Goal: Task Accomplishment & Management: Manage account settings

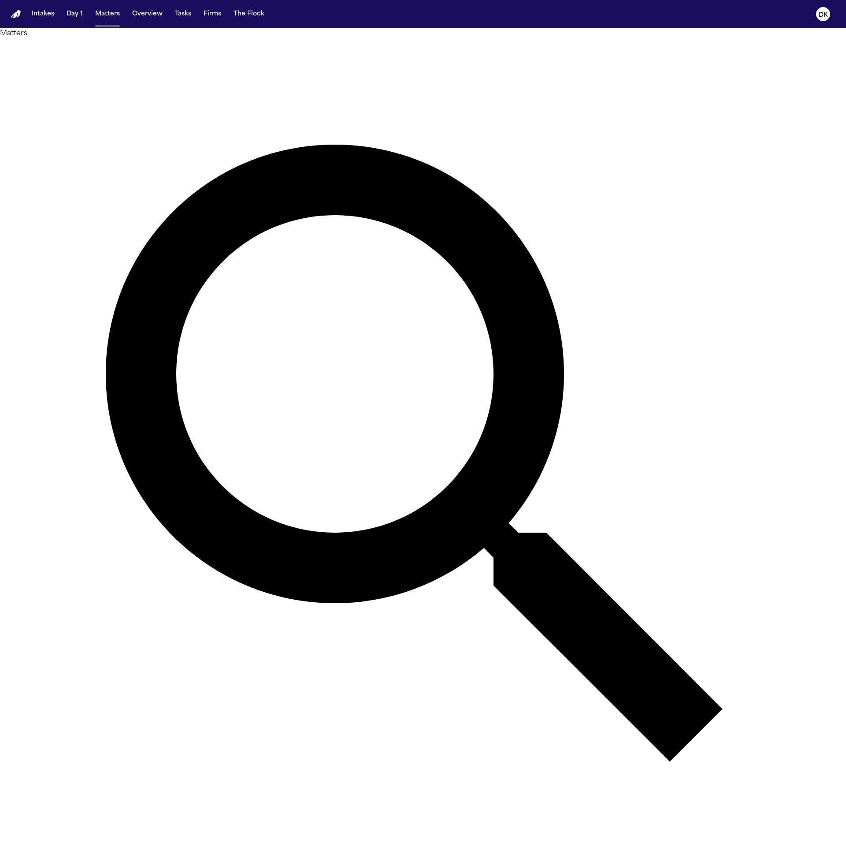
type input "*"
type input "***"
type input "********"
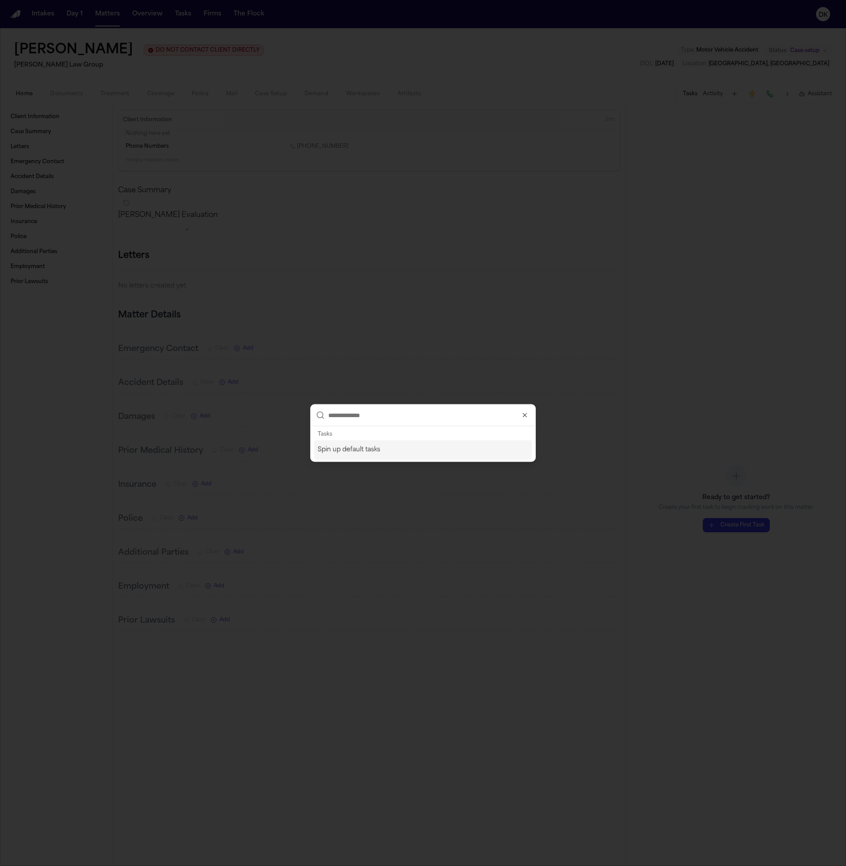
type input "*"
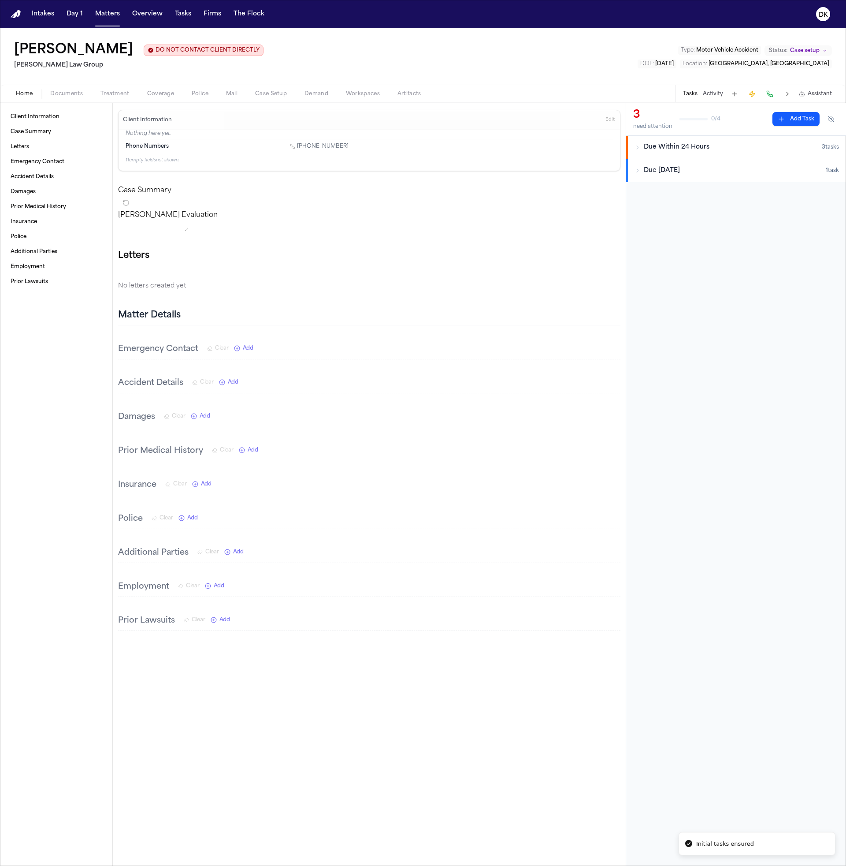
click at [678, 150] on span "Due Within 24 Hours" at bounding box center [677, 147] width 66 height 9
click at [679, 279] on span "Due [DATE]" at bounding box center [662, 275] width 36 height 9
click at [722, 347] on div "3 need attention 0 / 4 Add Task Due Within 24 Hours 3 task s HIPAA Directive [D…" at bounding box center [736, 484] width 220 height 763
click at [695, 376] on div "3 need attention 0 / 4 Add Task Due Within 24 Hours 3 task s HIPAA Directive [D…" at bounding box center [736, 484] width 220 height 763
click at [680, 276] on span "Due [DATE]" at bounding box center [662, 275] width 36 height 9
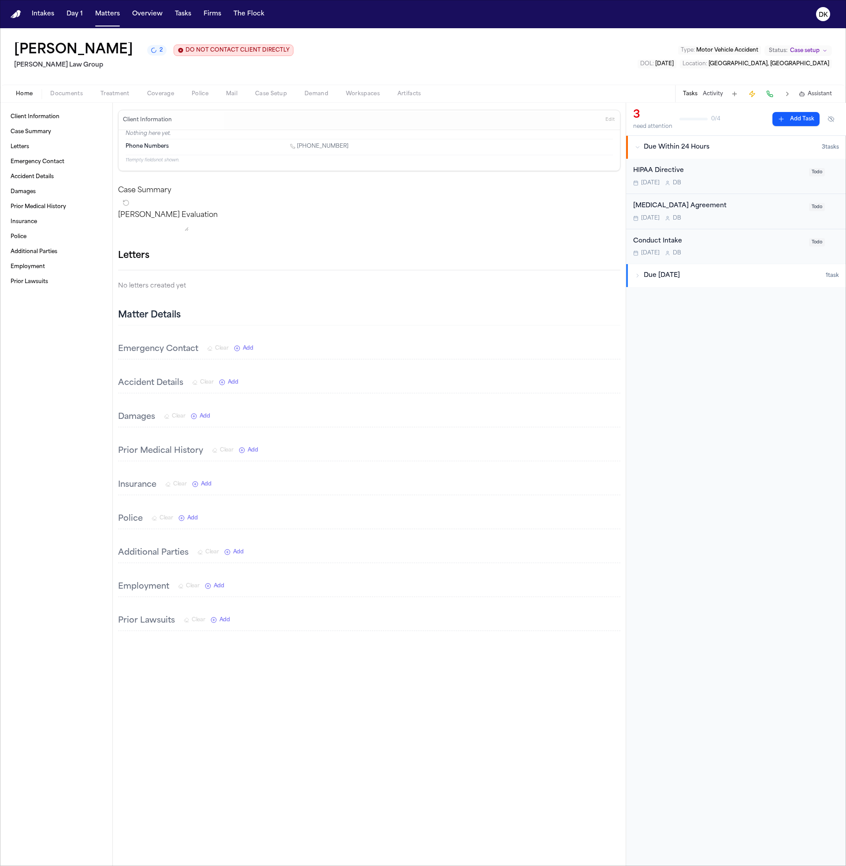
click at [680, 276] on span "Due [DATE]" at bounding box center [662, 275] width 36 height 9
click at [718, 99] on div "Tasks Activity Assistant" at bounding box center [757, 93] width 164 height 17
click at [718, 97] on button "Activity" at bounding box center [713, 93] width 20 height 7
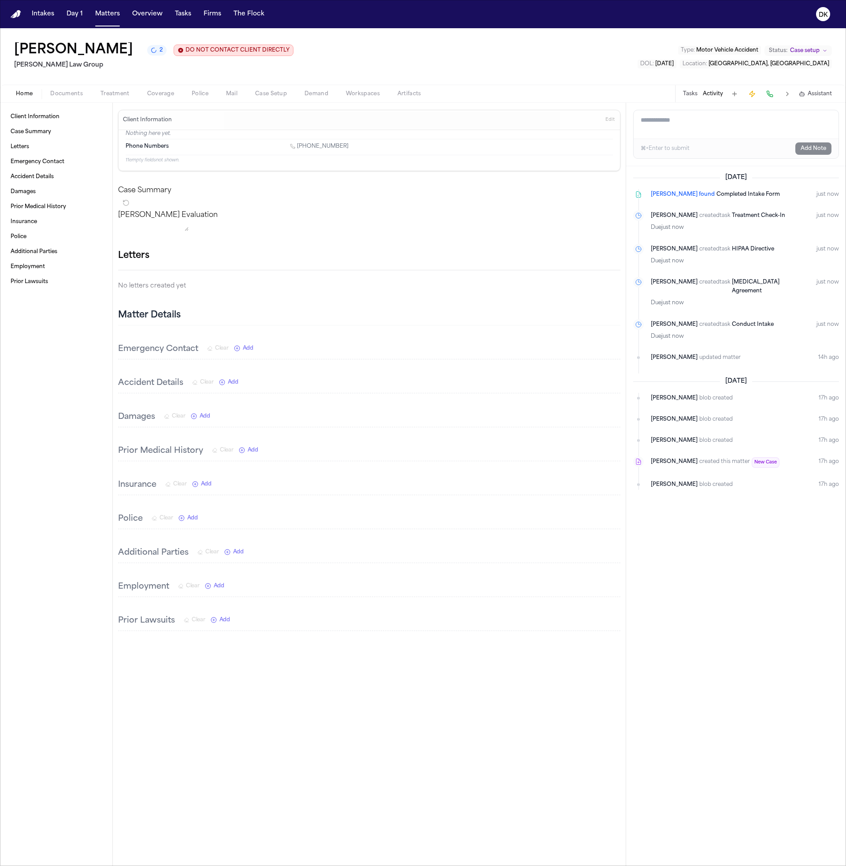
click at [760, 633] on div "Today Finch found Completed Intake Form just now Dean Keinan created task Treat…" at bounding box center [736, 516] width 220 height 700
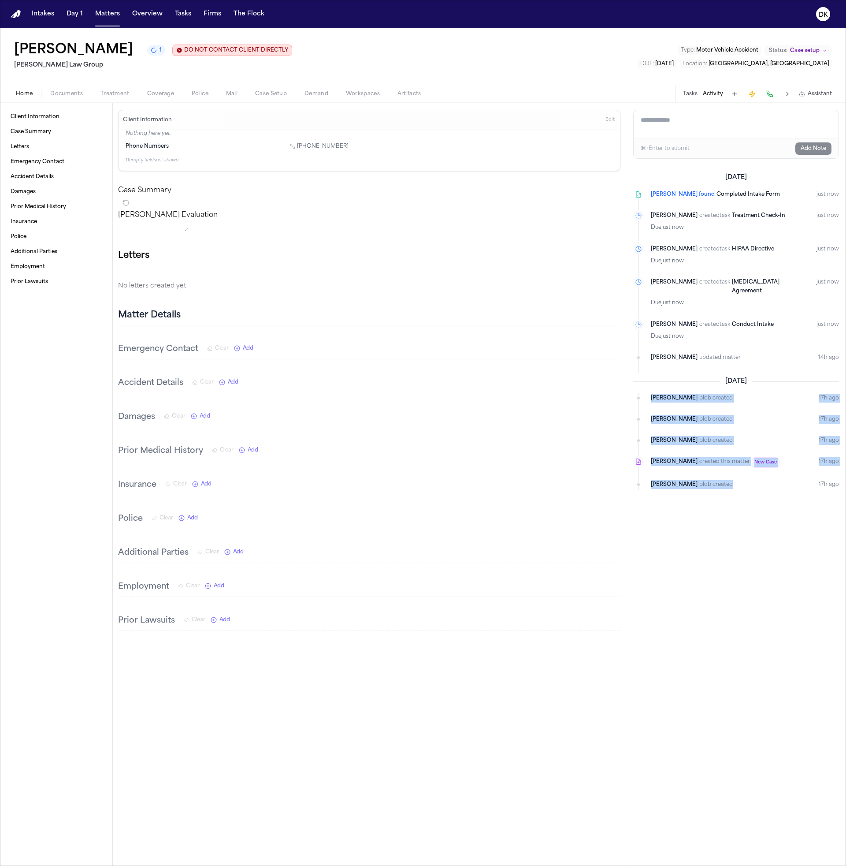
drag, startPoint x: 763, startPoint y: 617, endPoint x: 678, endPoint y: 383, distance: 249.6
click at [678, 383] on div "Today Finch found Completed Intake Form just now Dean Keinan created task Treat…" at bounding box center [736, 516] width 220 height 700
click at [708, 532] on div "Today Finch found Completed Intake Form just now Dean Keinan created task Treat…" at bounding box center [736, 516] width 220 height 700
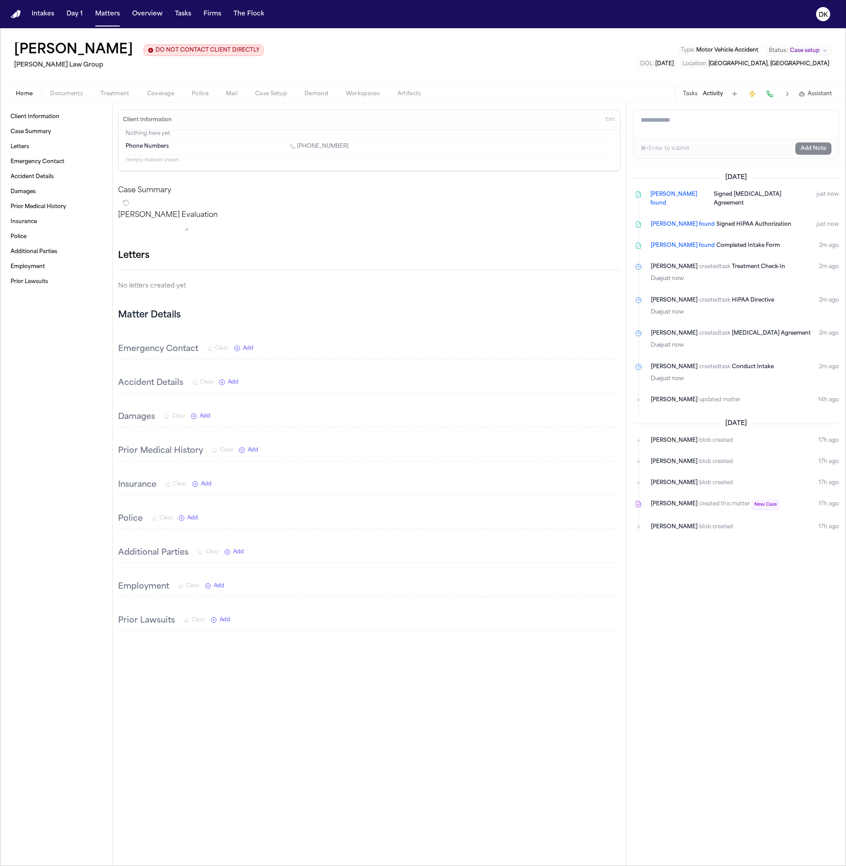
click at [69, 540] on div "Client Information Case Summary Letters Emergency Contact Accident Details Dama…" at bounding box center [56, 484] width 112 height 763
